Goal: Task Accomplishment & Management: Manage account settings

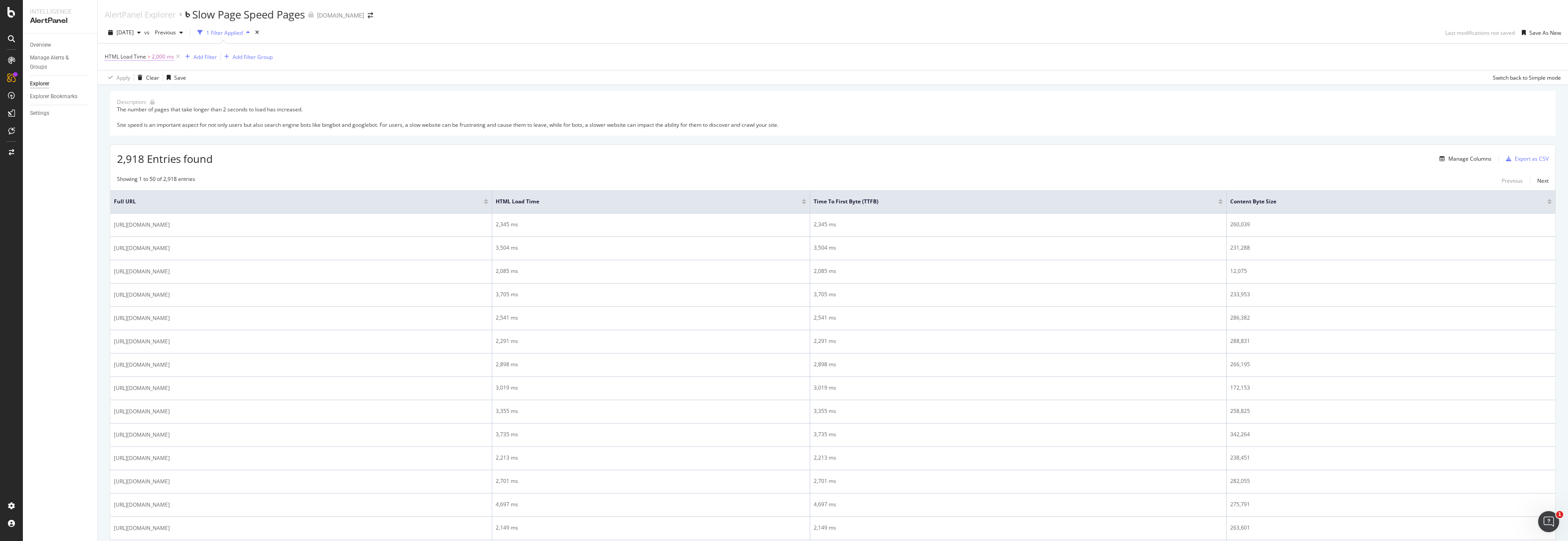
click at [118, 56] on span "HTML Load Time" at bounding box center [125, 57] width 41 height 7
click at [449, 26] on div "2025 Aug. 21st vs Previous 1 Filter Applied Last modifications not saved Save A…" at bounding box center [833, 34] width 1471 height 18
click at [113, 57] on span "HTML Load Time" at bounding box center [125, 57] width 41 height 7
click at [485, 48] on div "HTML Load Time > 2,000 ms Add Filter Add Filter Group" at bounding box center [833, 57] width 1456 height 26
drag, startPoint x: 194, startPoint y: 13, endPoint x: 307, endPoint y: 15, distance: 113.0
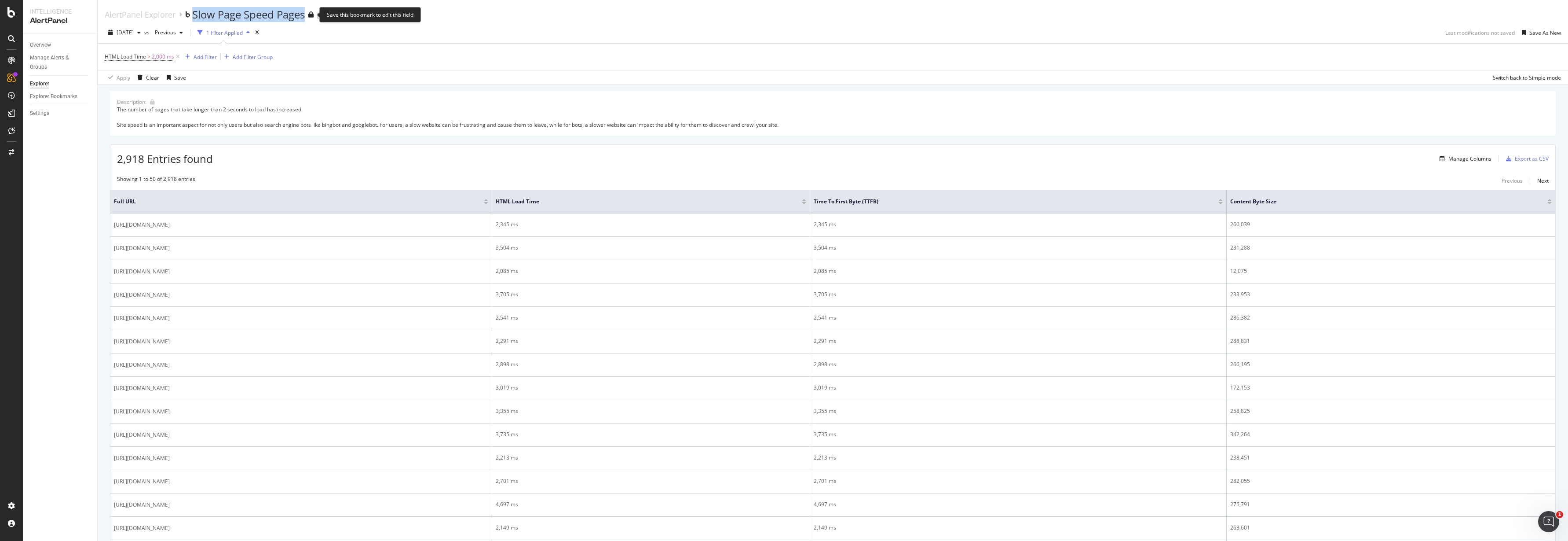
click at [309, 15] on div "Slow Page Speed Pages" at bounding box center [253, 15] width 121 height 15
copy div "Slow Page Speed Pages"
click at [38, 61] on div "Manage Alerts & Groups" at bounding box center [56, 62] width 53 height 18
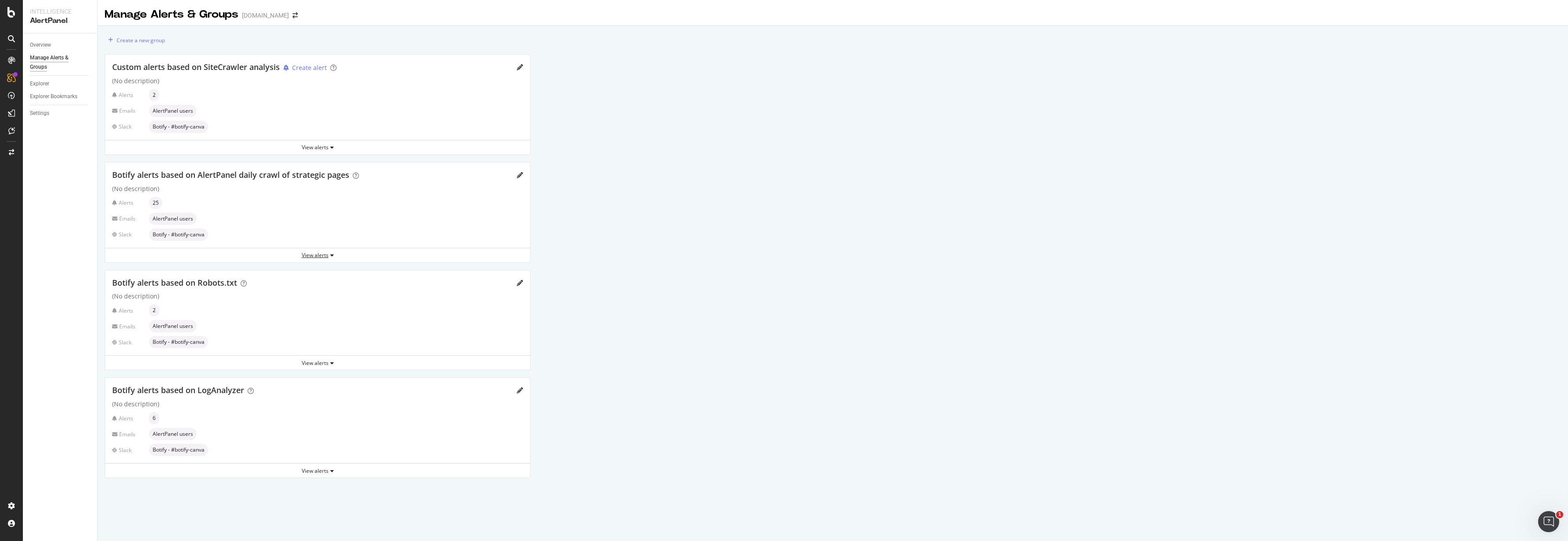
click at [315, 253] on div "View alerts" at bounding box center [318, 255] width 425 height 7
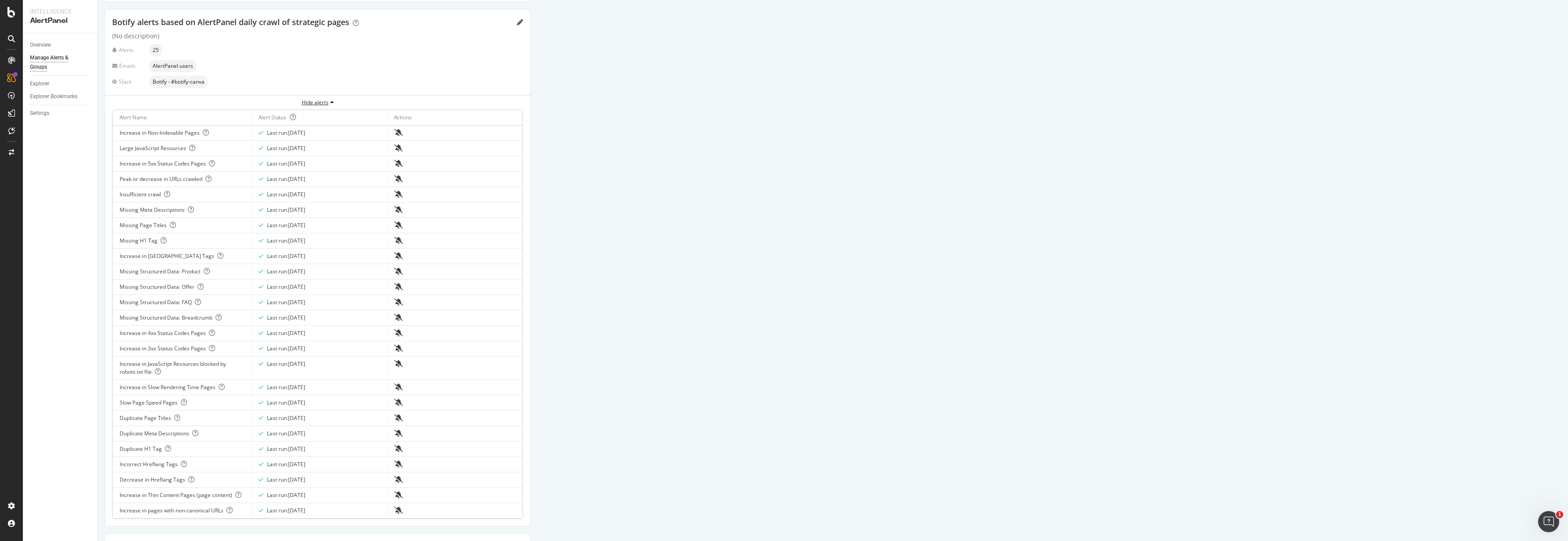
scroll to position [161, 0]
click at [765, 239] on div "Create a new group Custom alerts based on SiteCrawler analysis Create alert (No…" at bounding box center [833, 306] width 1471 height 883
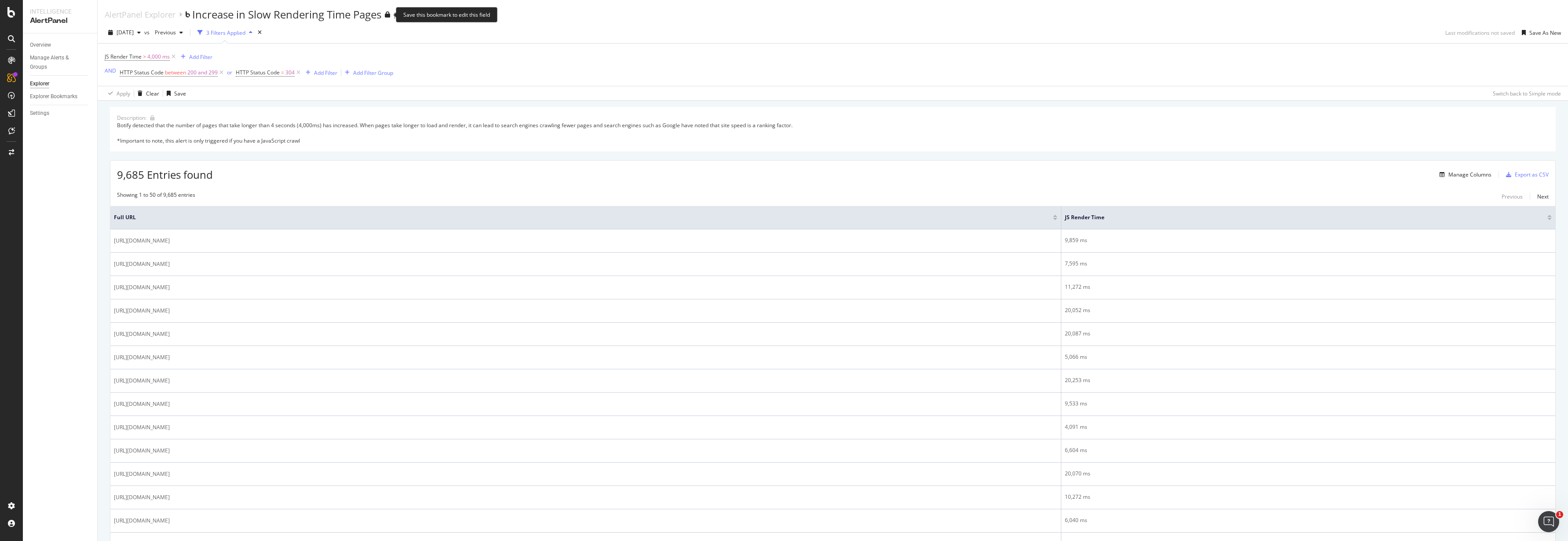
drag, startPoint x: 194, startPoint y: 13, endPoint x: 323, endPoint y: 15, distance: 129.0
click at [323, 15] on div "Increase in Slow Rendering Time Pages" at bounding box center [287, 15] width 189 height 15
drag, startPoint x: 382, startPoint y: 14, endPoint x: 189, endPoint y: 14, distance: 193.0
click at [189, 14] on div "AlertPanel Explorer Increase in Slow Rendering Time Pages" at bounding box center [247, 15] width 285 height 15
copy div "Increase in Slow Rendering Time Pages"
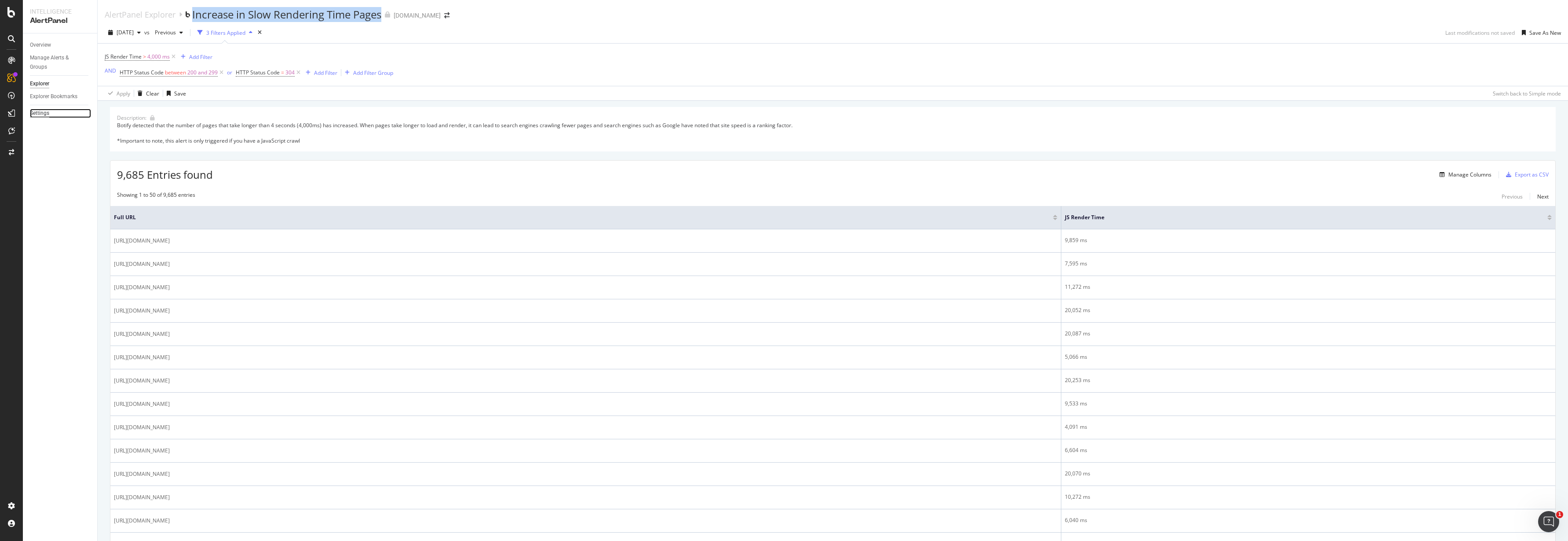
click at [49, 113] on div "Settings" at bounding box center [40, 113] width 19 height 9
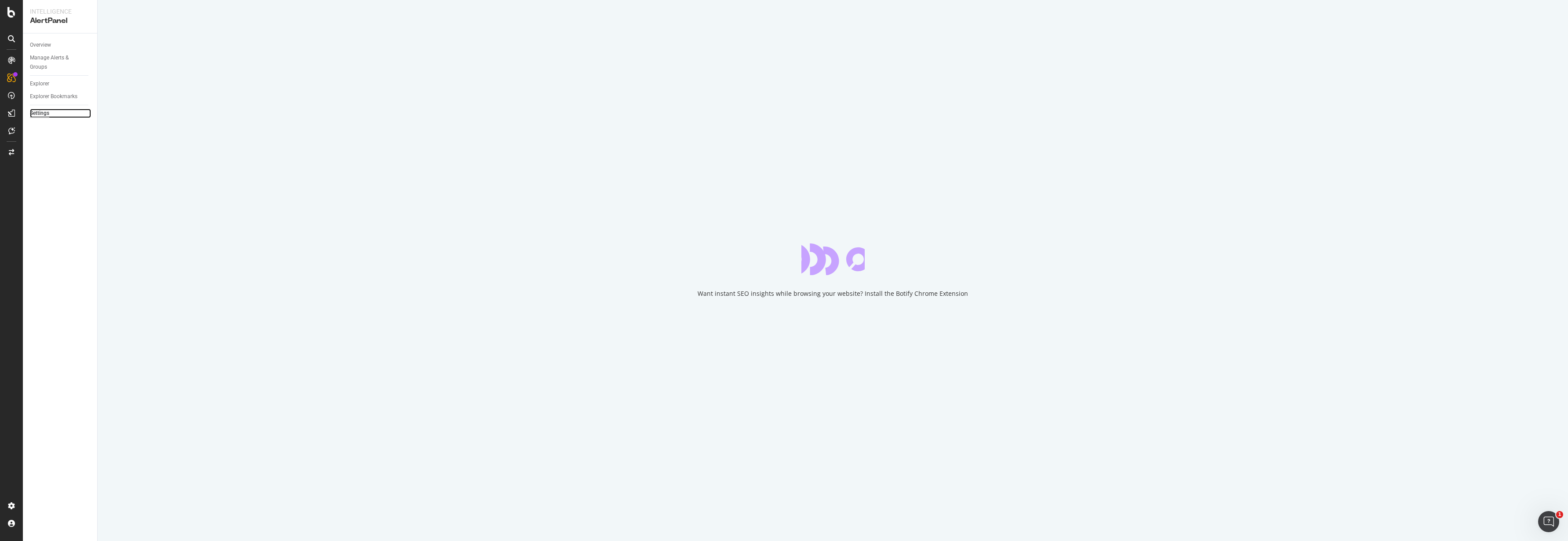
select select "02"
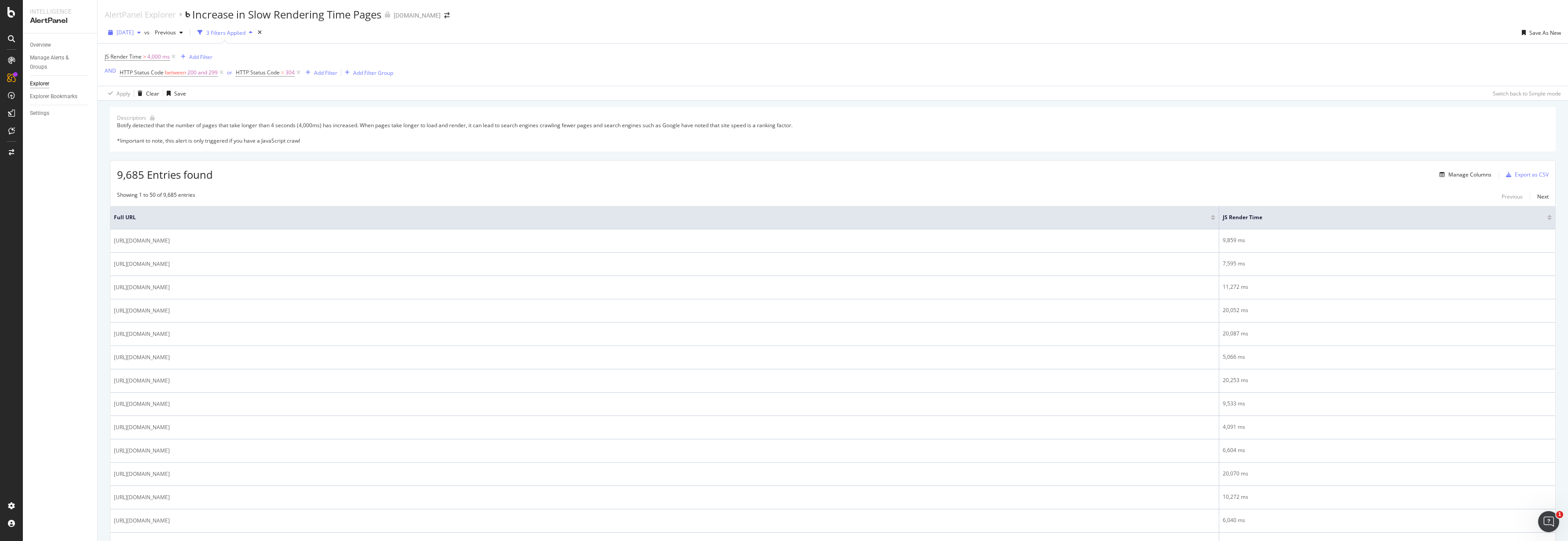
click at [141, 32] on icon "button" at bounding box center [139, 32] width 4 height 5
click at [145, 49] on div "[DATE]" at bounding box center [140, 50] width 46 height 8
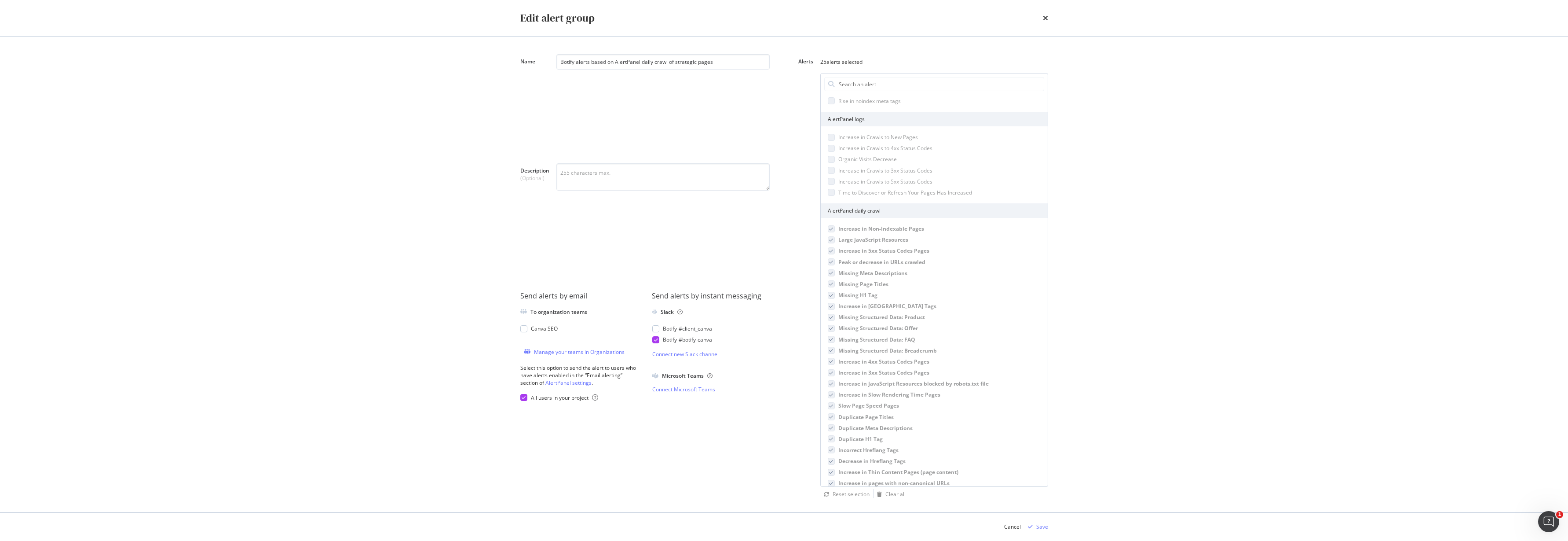
scroll to position [121, 0]
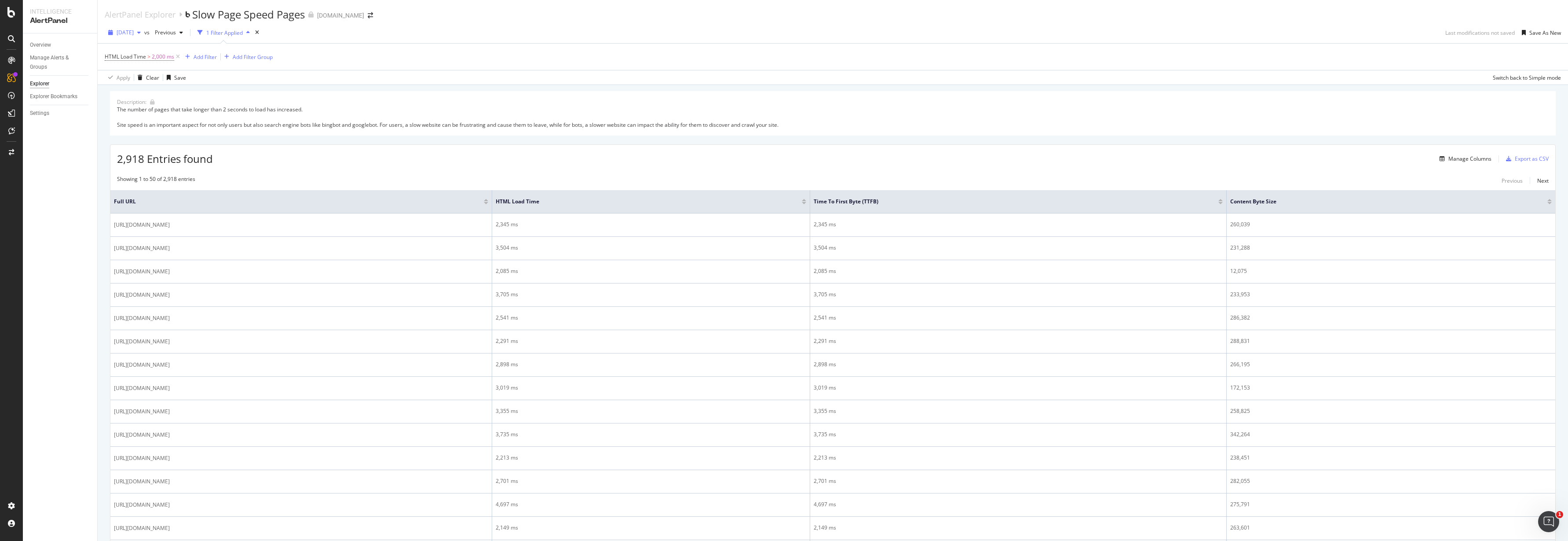
click at [134, 33] on span "[DATE]" at bounding box center [125, 32] width 17 height 7
click at [138, 49] on div "[DATE]" at bounding box center [140, 50] width 46 height 8
click at [172, 32] on span "[DATE]" at bounding box center [162, 32] width 21 height 7
click at [474, 29] on div "[DATE] vs [DATE] 1 Filter Applied Last modifications not saved Save As New" at bounding box center [833, 34] width 1471 height 18
